Goal: Transaction & Acquisition: Purchase product/service

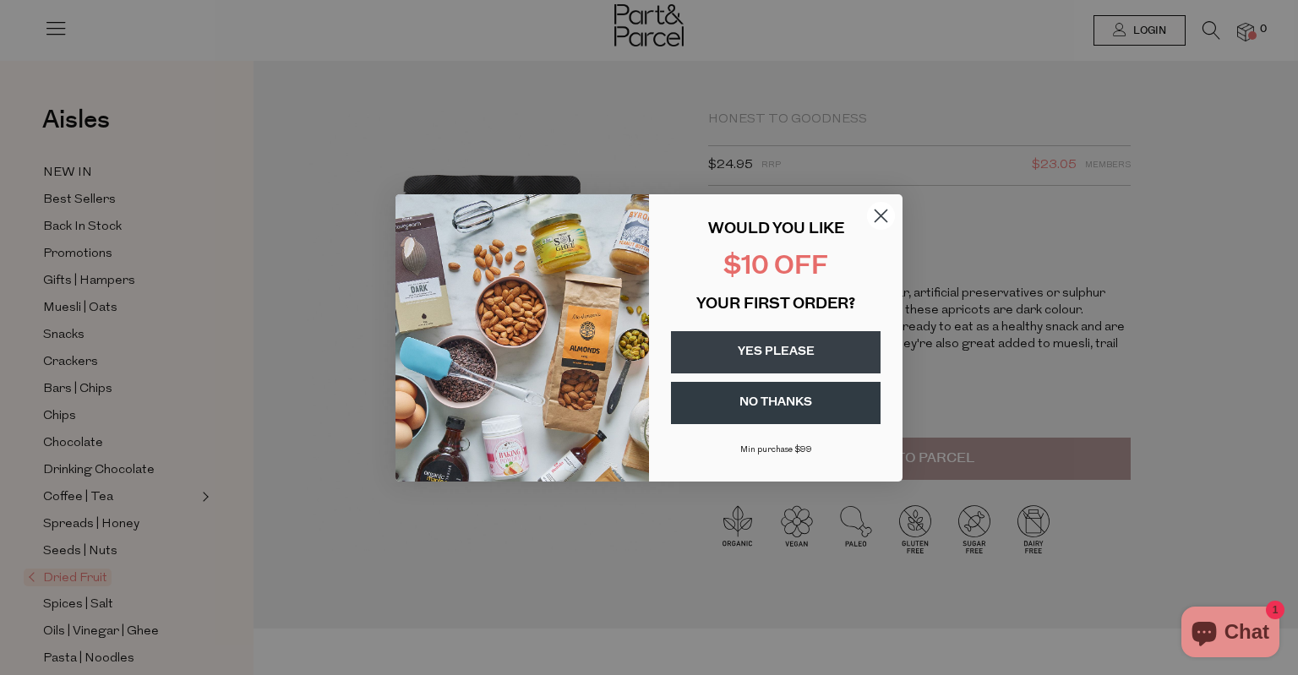
click at [885, 219] on icon "Close dialog" at bounding box center [881, 216] width 12 height 12
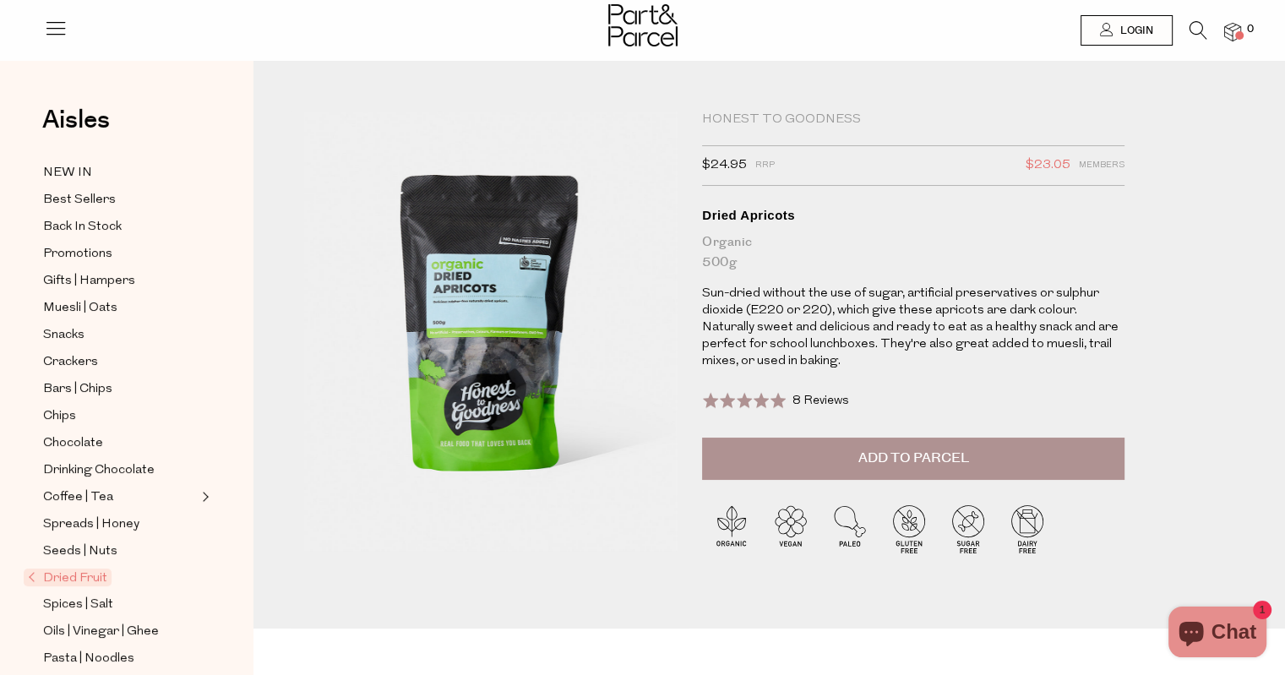
click at [1085, 461] on button "Add to Parcel" at bounding box center [913, 459] width 422 height 42
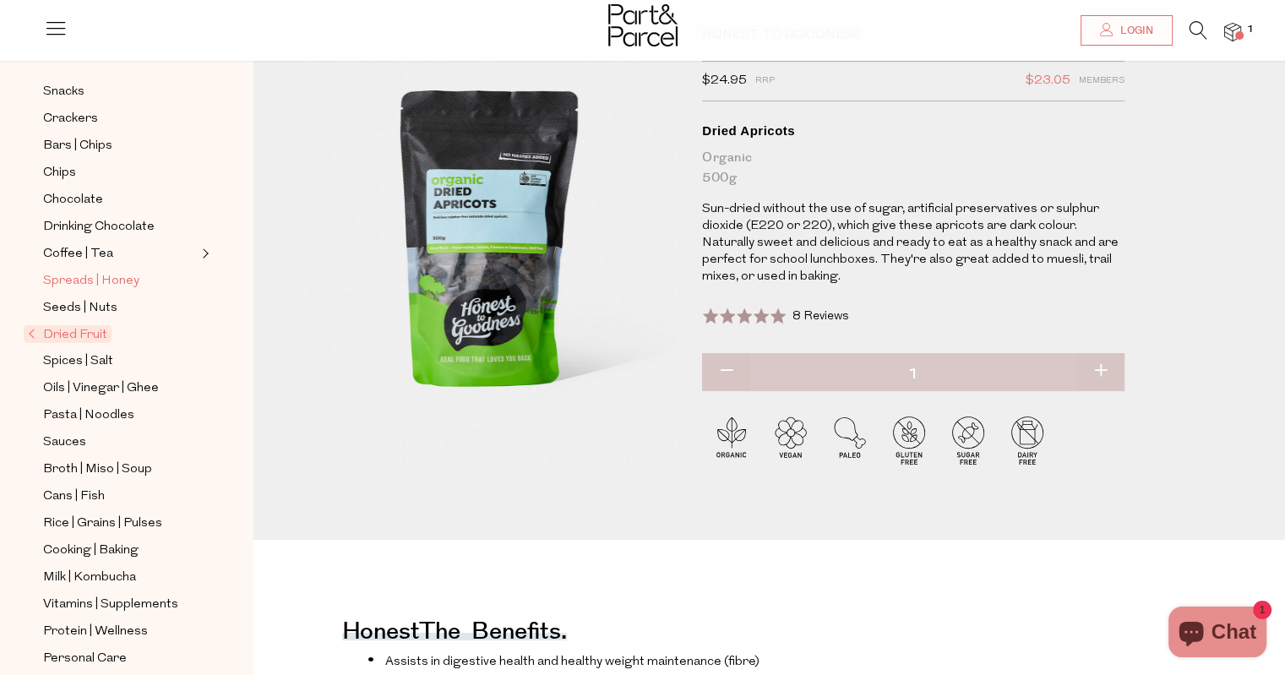
scroll to position [253, 0]
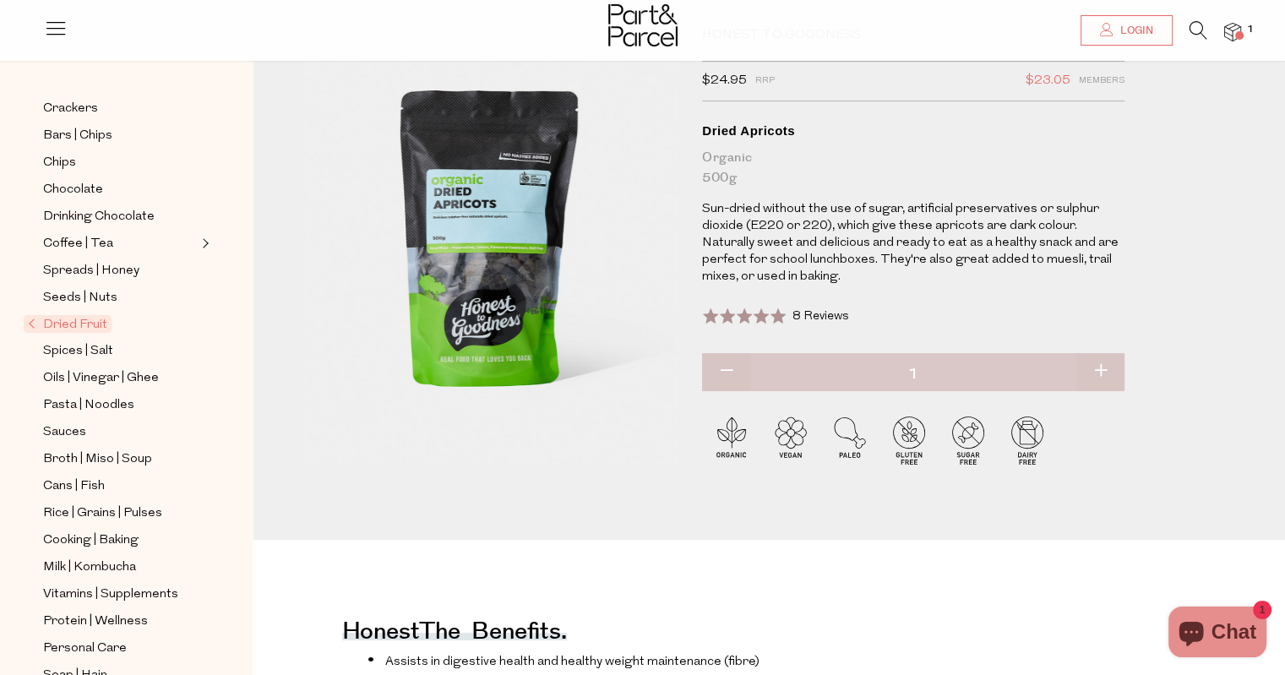
click at [81, 324] on span "Dried Fruit" at bounding box center [68, 324] width 88 height 18
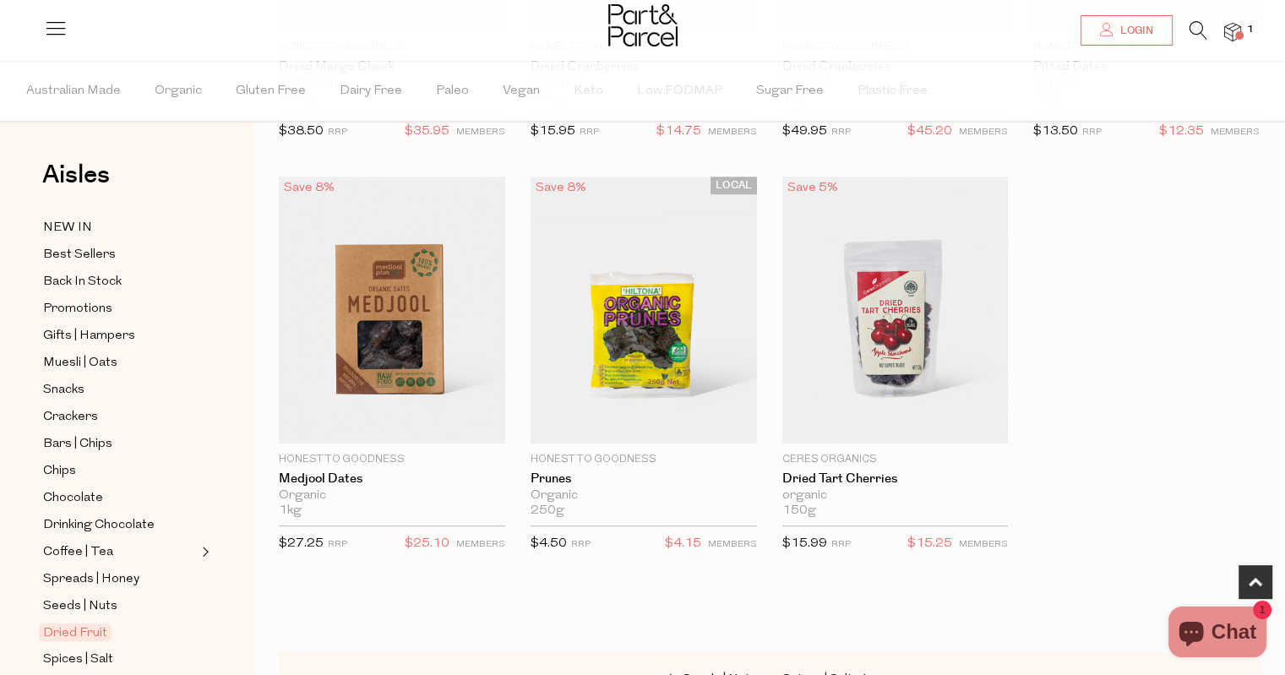
scroll to position [929, 0]
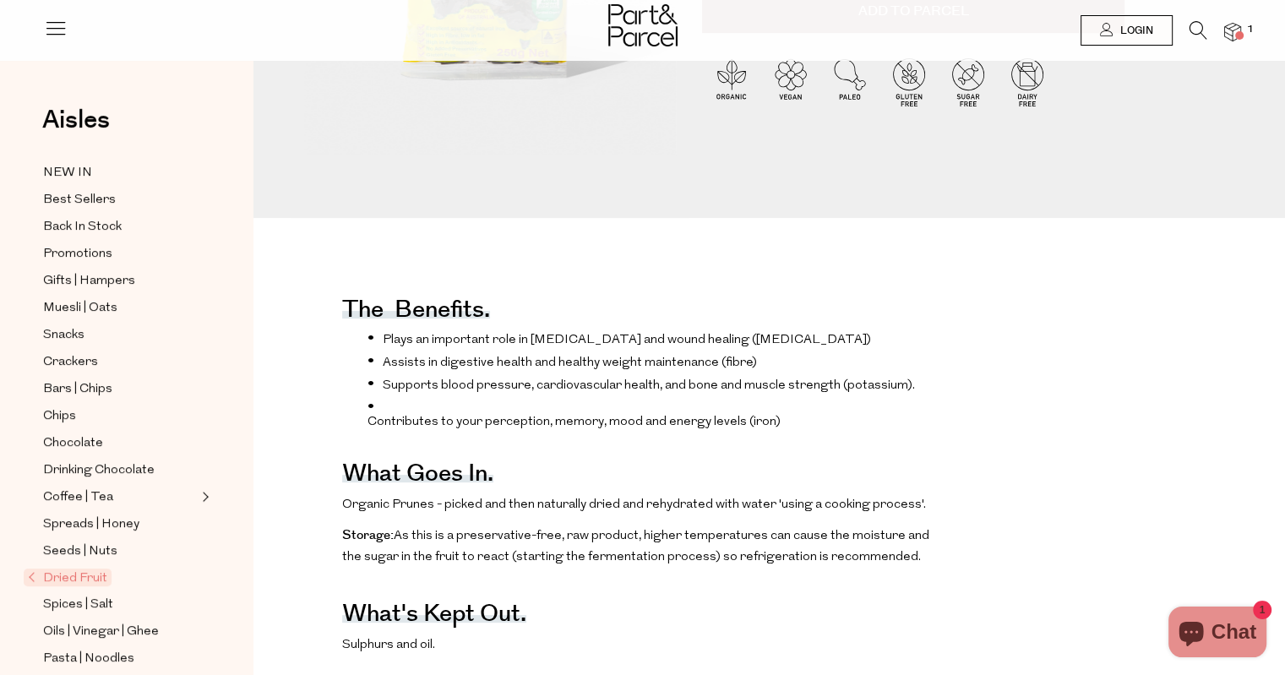
scroll to position [2, 0]
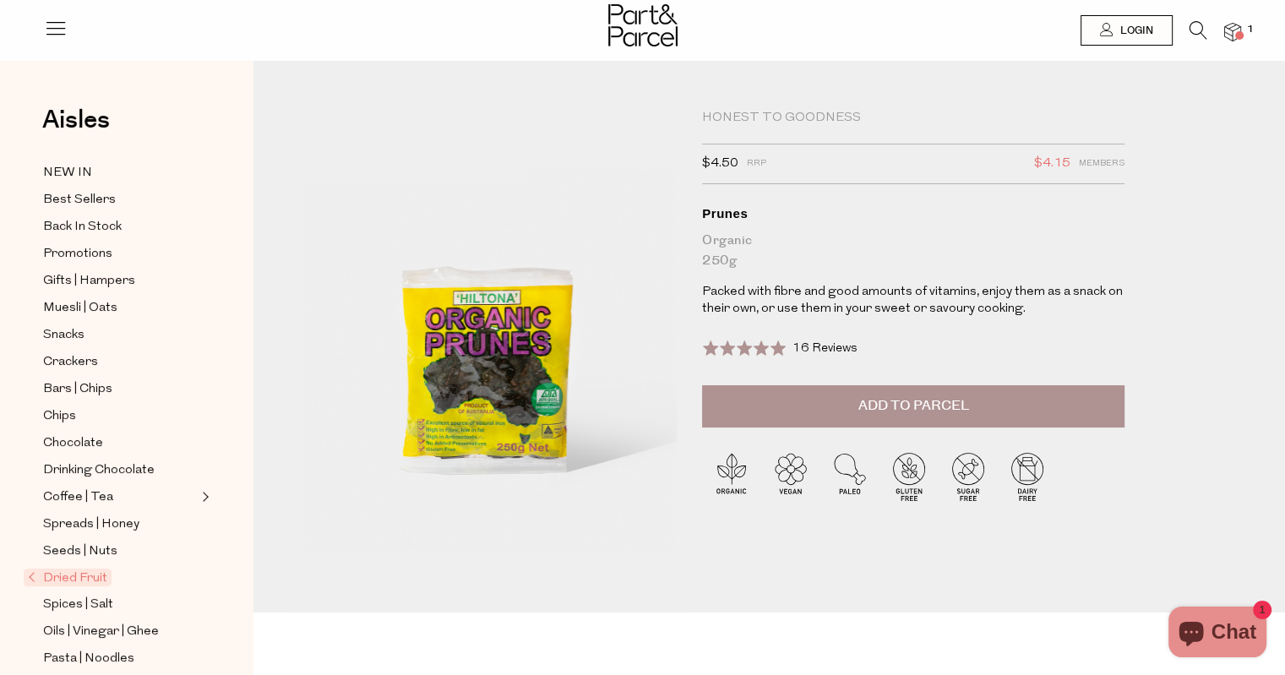
click at [929, 406] on span "Add to Parcel" at bounding box center [913, 405] width 111 height 19
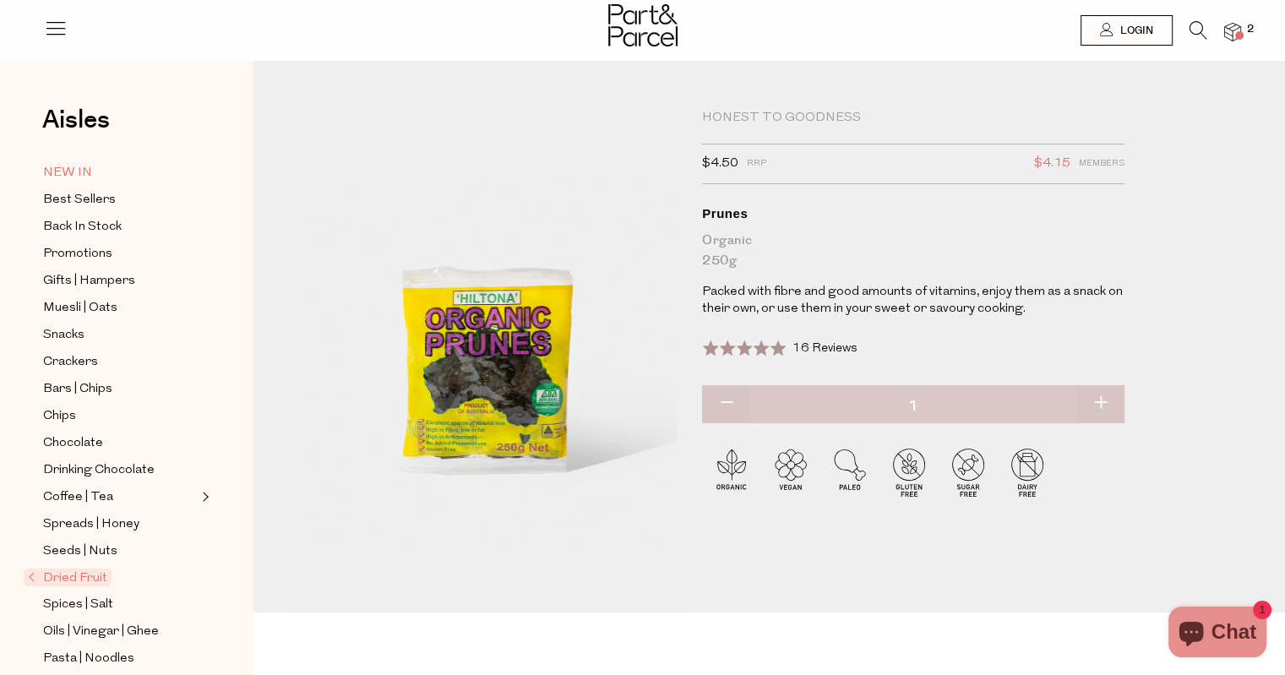
click at [78, 170] on span "NEW IN" at bounding box center [67, 173] width 49 height 20
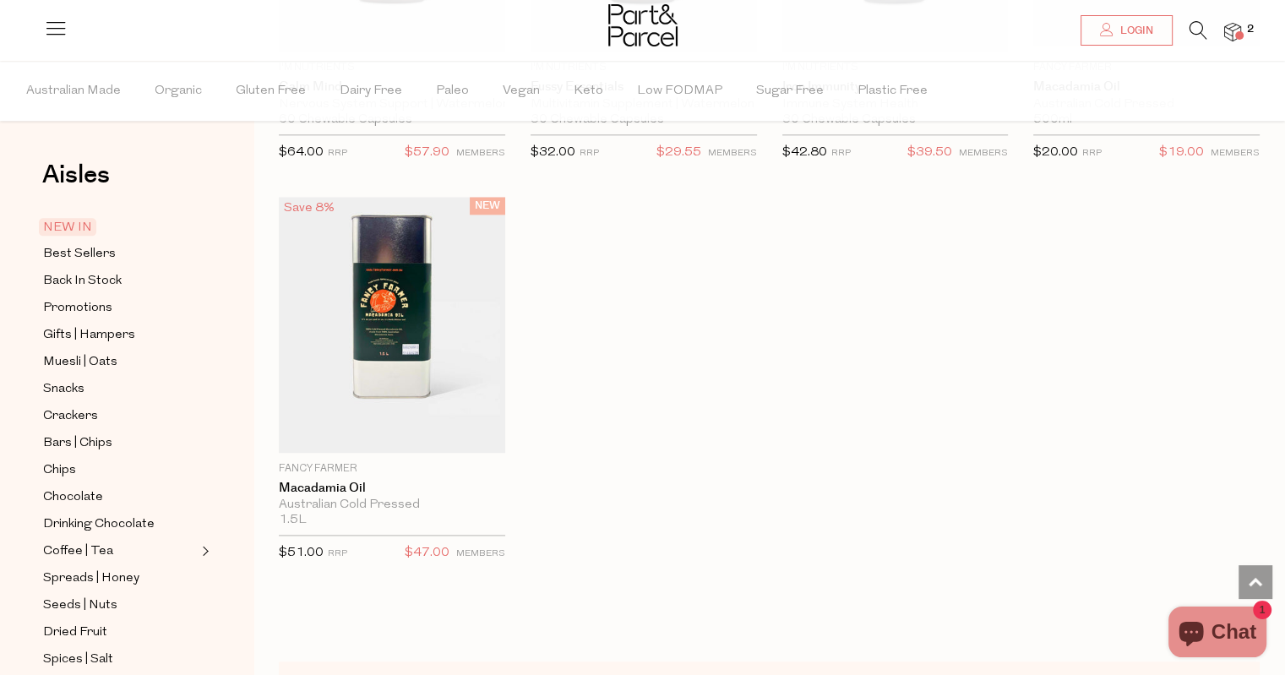
scroll to position [1943, 0]
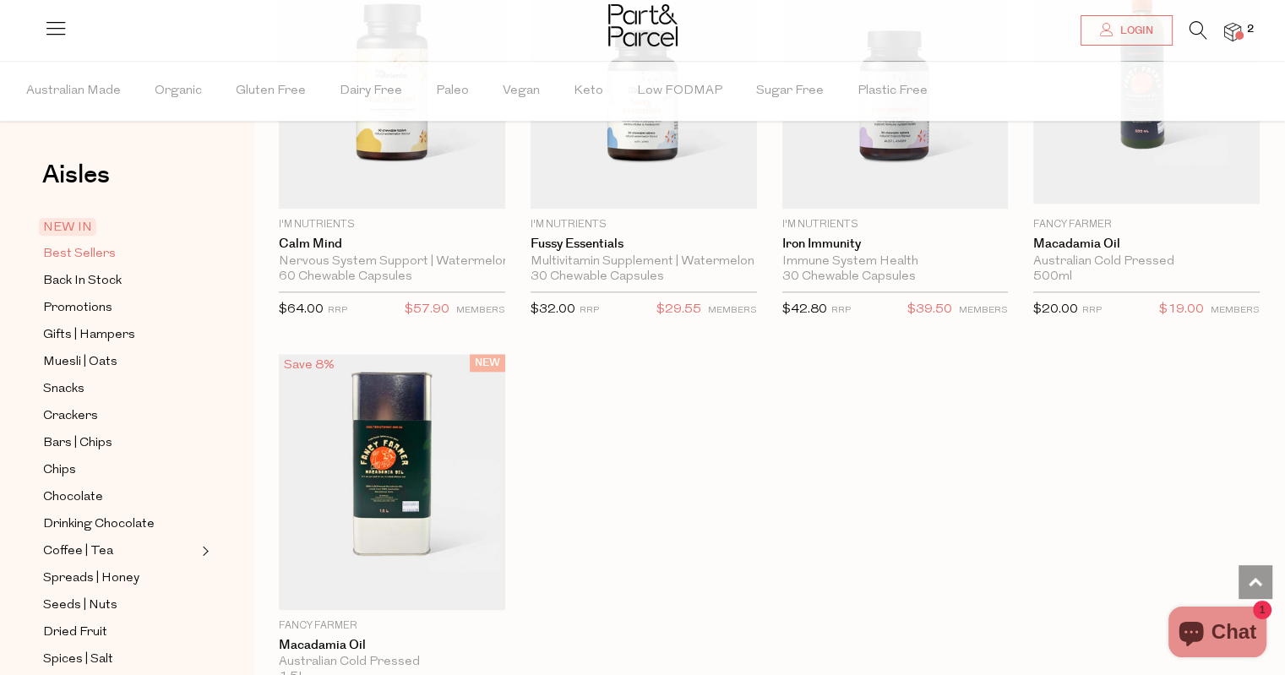
click at [91, 258] on span "Best Sellers" at bounding box center [79, 254] width 73 height 20
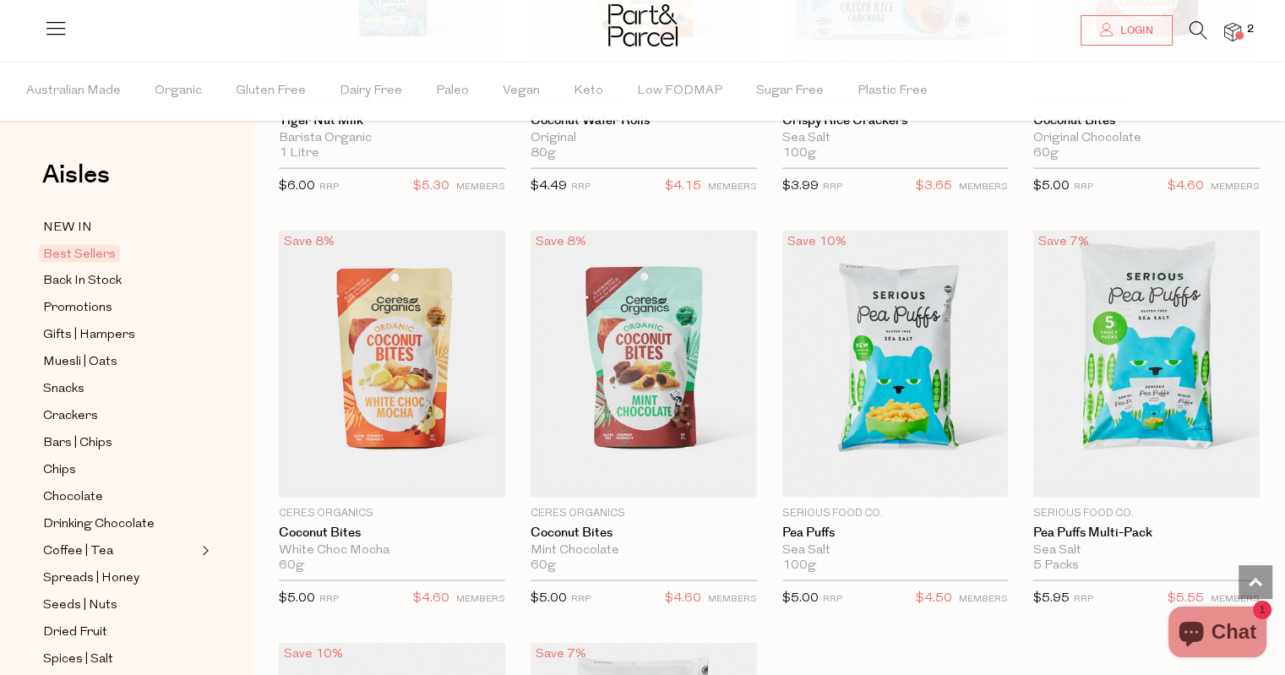
scroll to position [3718, 0]
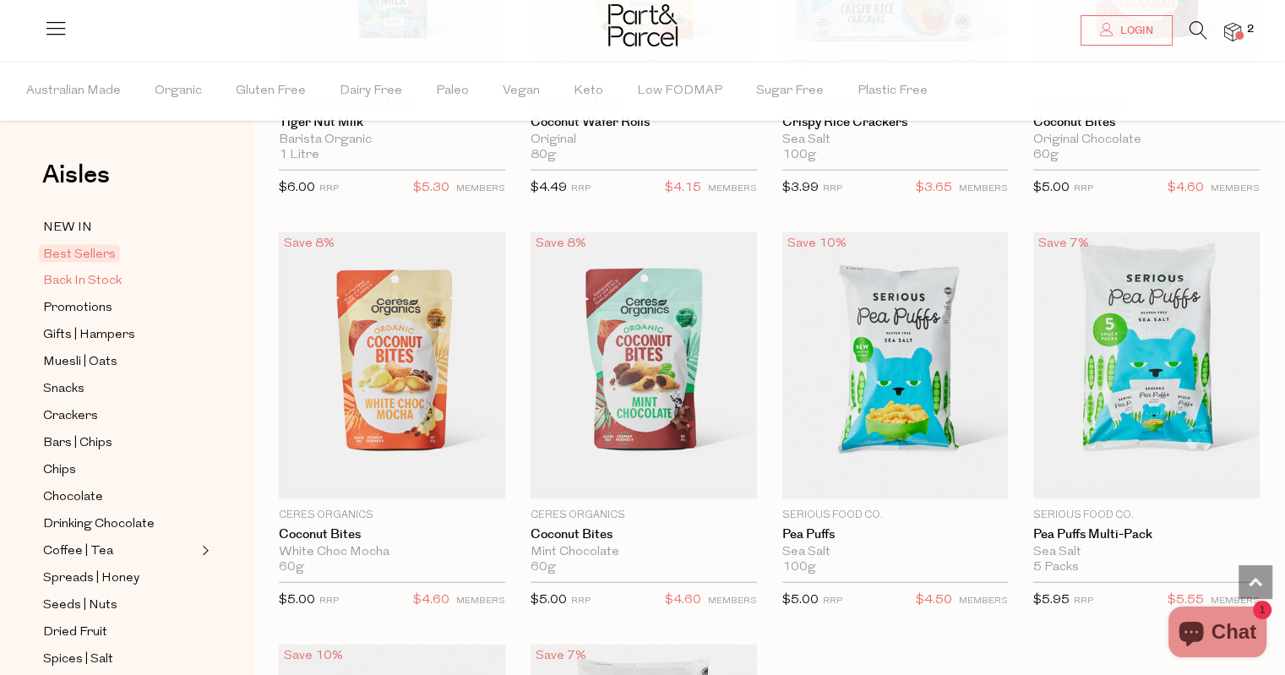
click at [80, 279] on span "Back In Stock" at bounding box center [82, 281] width 79 height 20
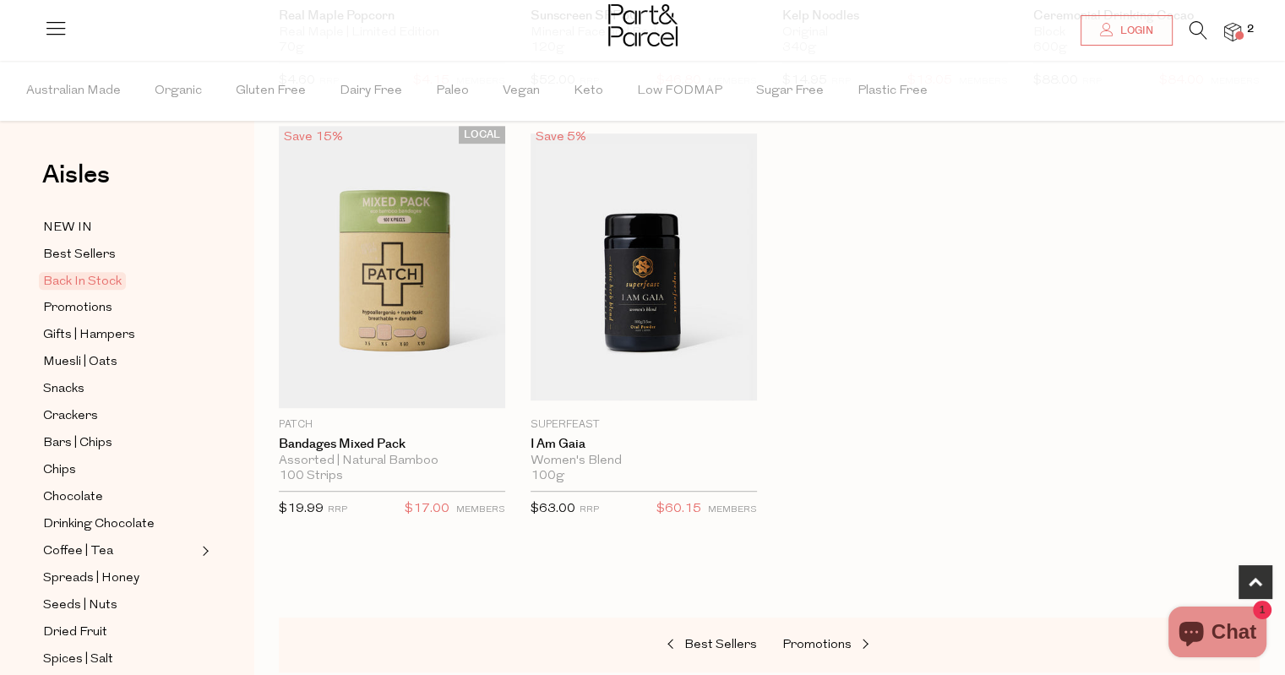
scroll to position [929, 0]
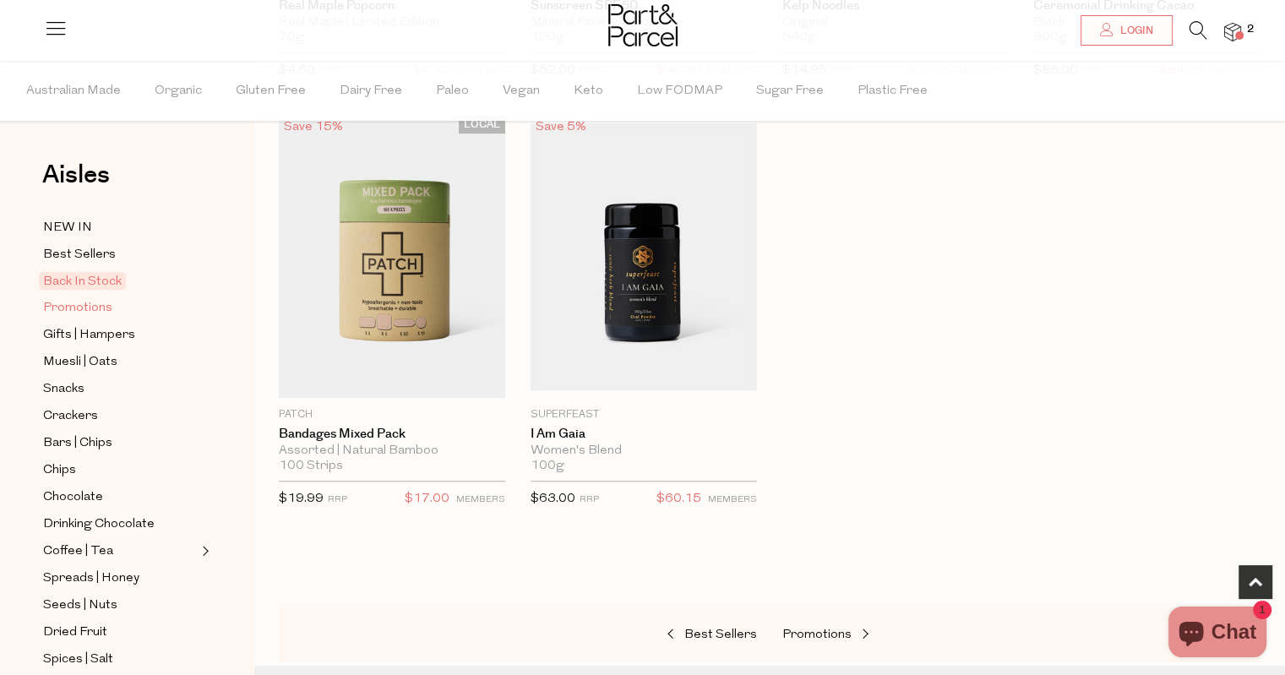
click at [101, 301] on span "Promotions" at bounding box center [77, 308] width 69 height 20
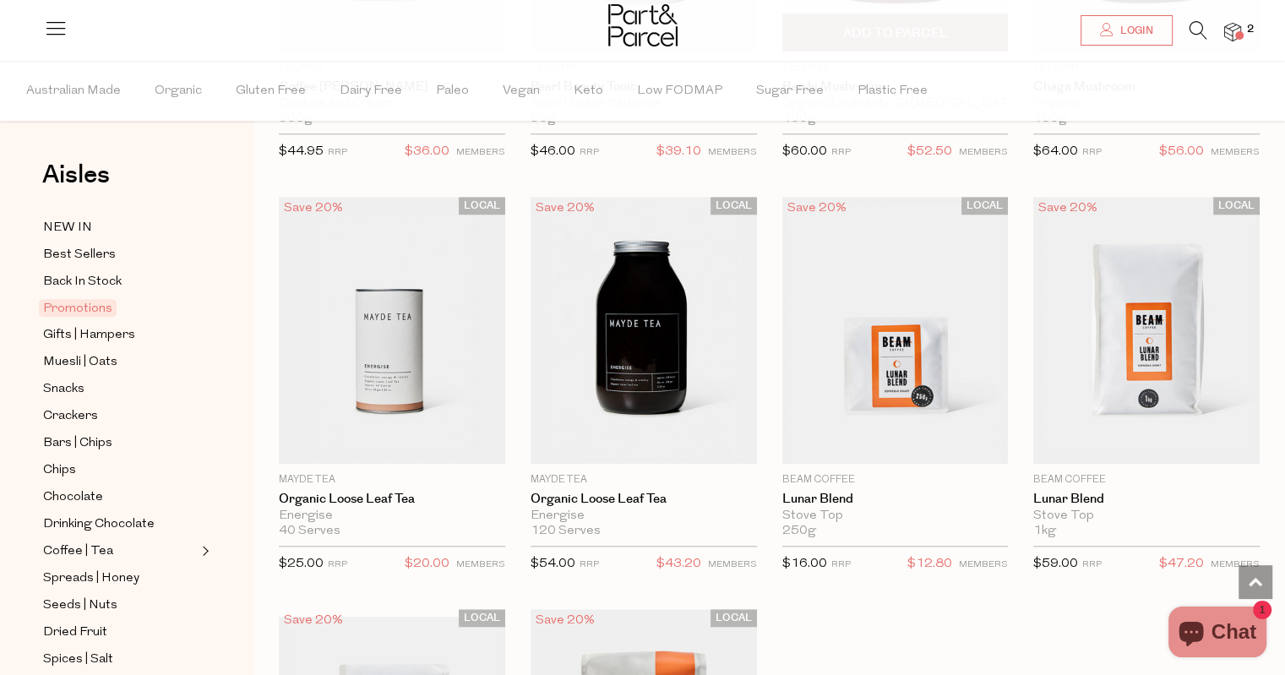
scroll to position [1605, 0]
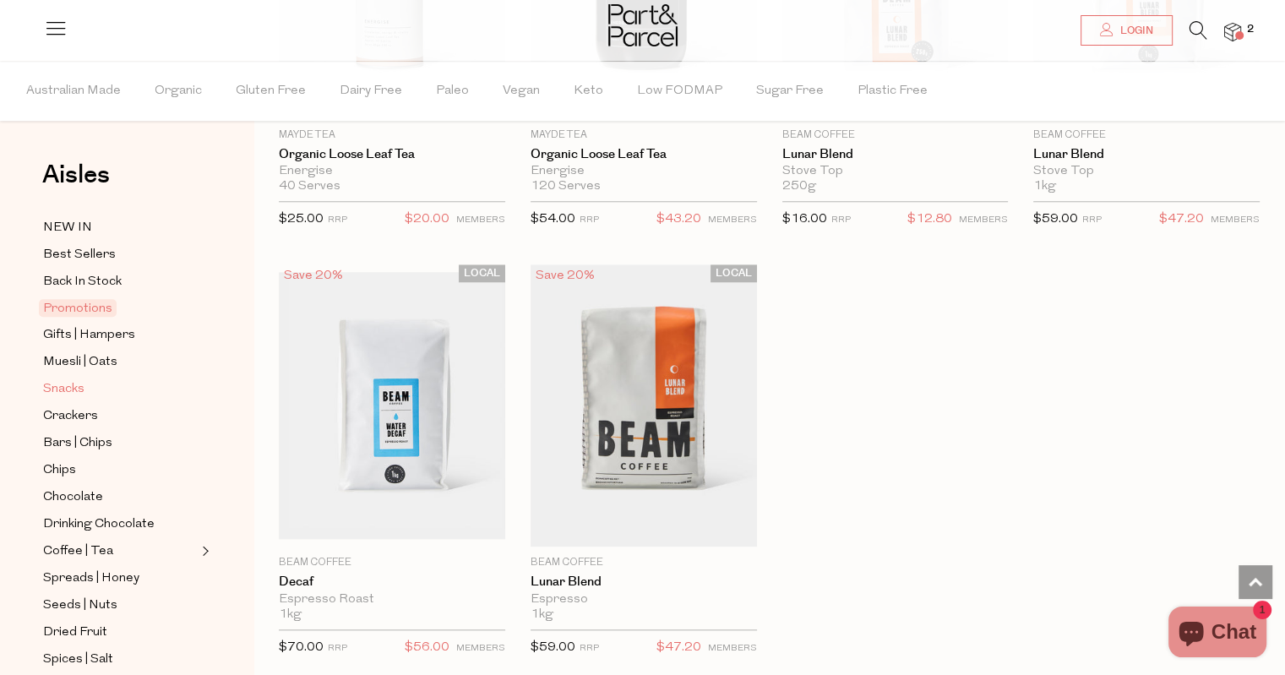
click at [71, 391] on span "Snacks" at bounding box center [63, 389] width 41 height 20
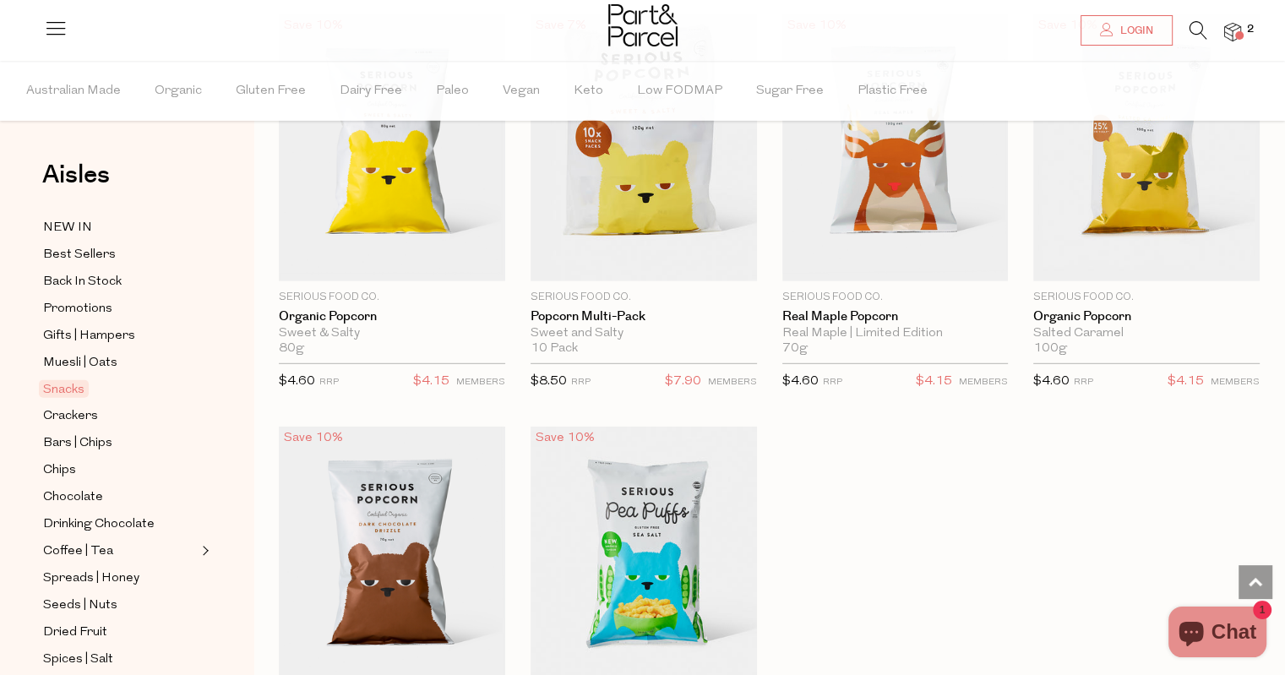
scroll to position [4900, 0]
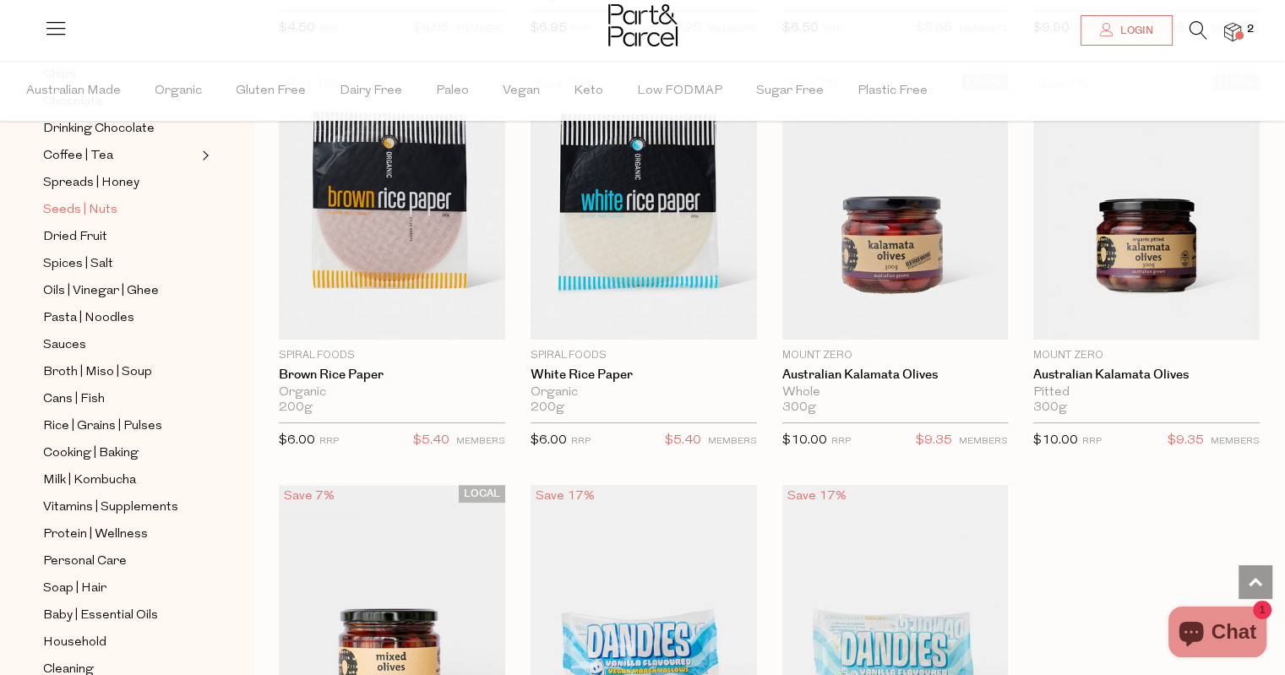
scroll to position [422, 0]
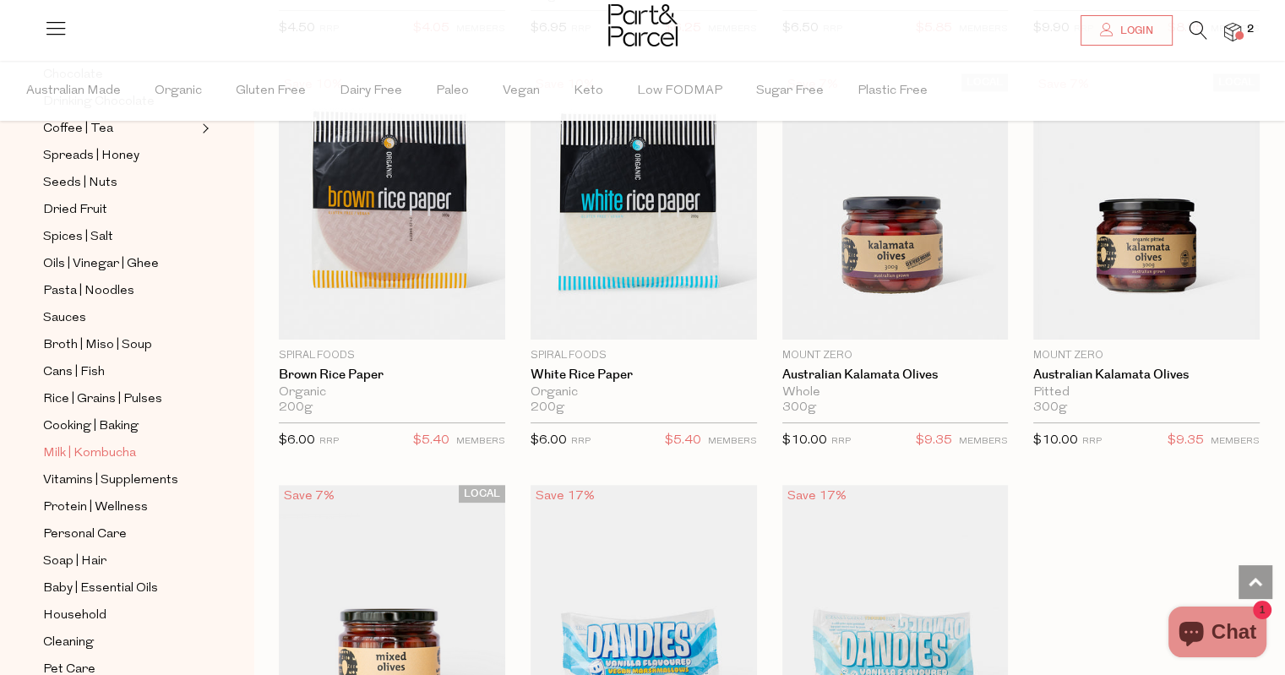
click at [105, 451] on span "Milk | Kombucha" at bounding box center [89, 454] width 93 height 20
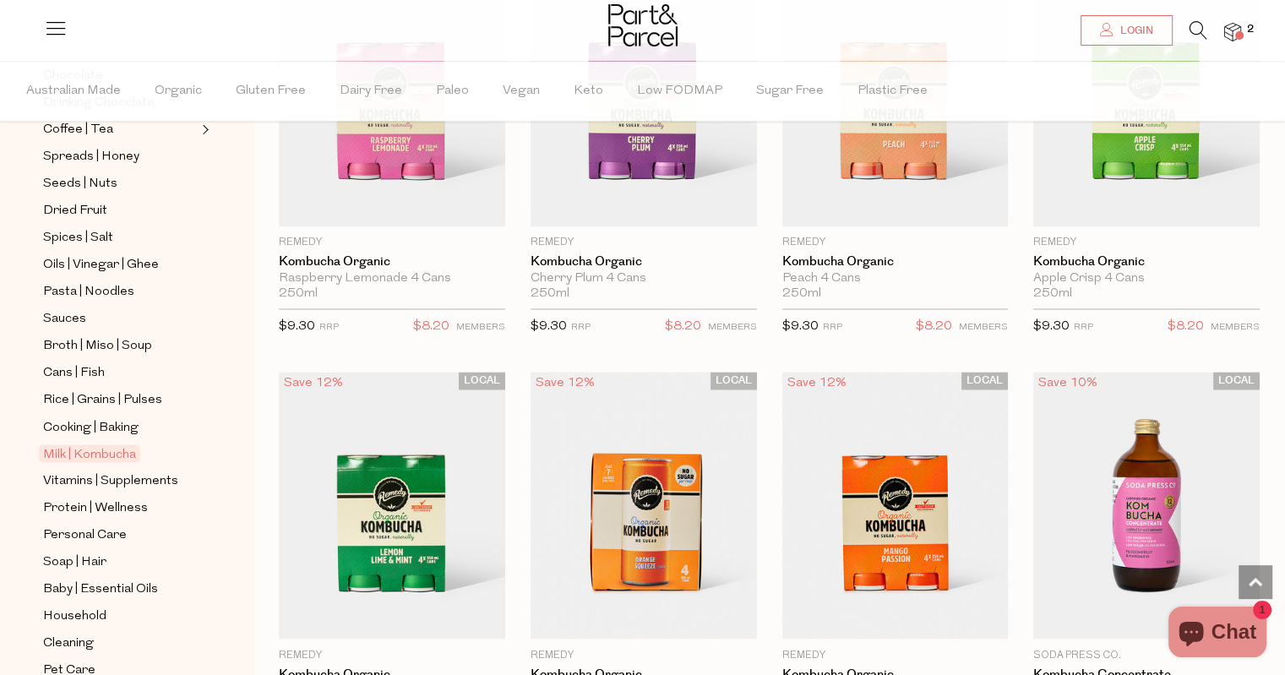
scroll to position [507, 0]
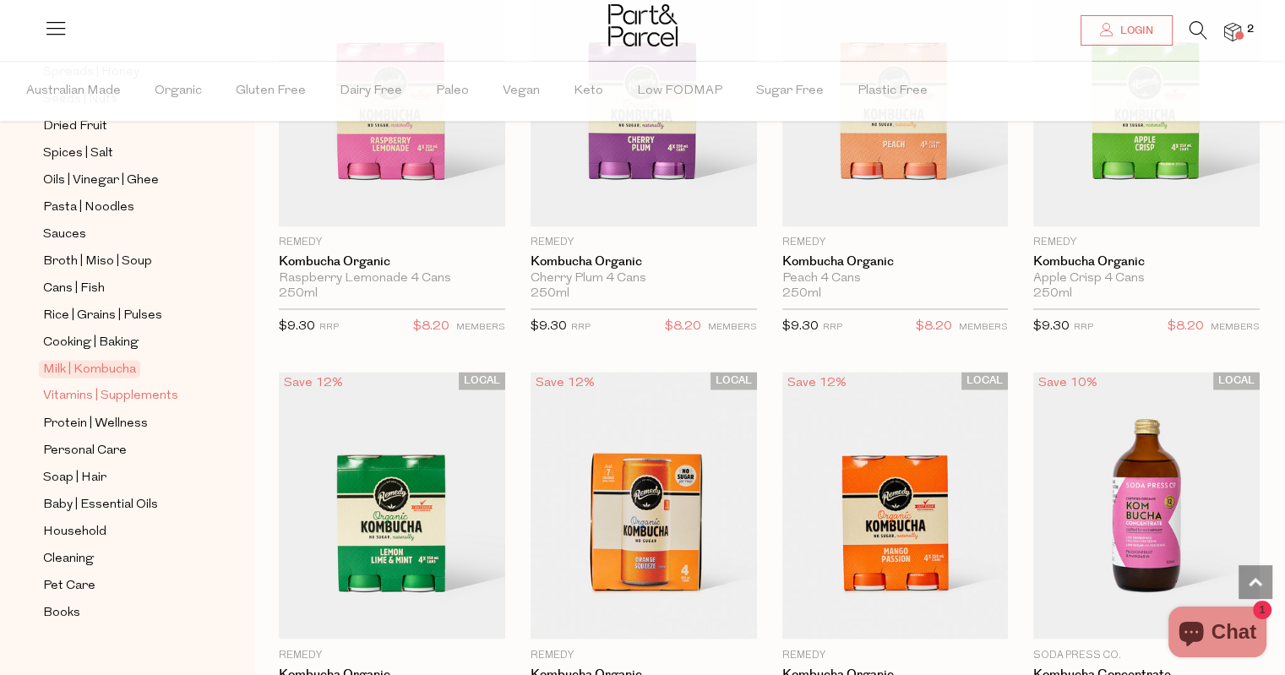
click at [156, 387] on span "Vitamins | Supplements" at bounding box center [110, 396] width 135 height 20
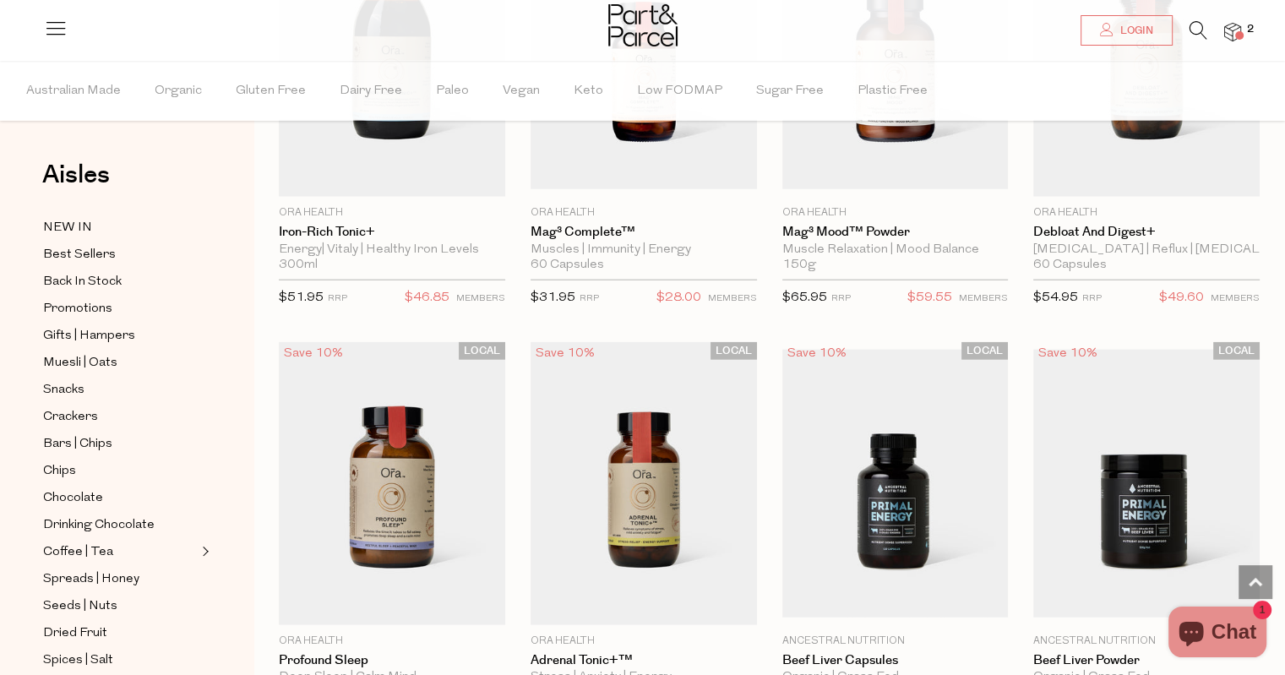
scroll to position [4149, 0]
